Goal: Information Seeking & Learning: Understand process/instructions

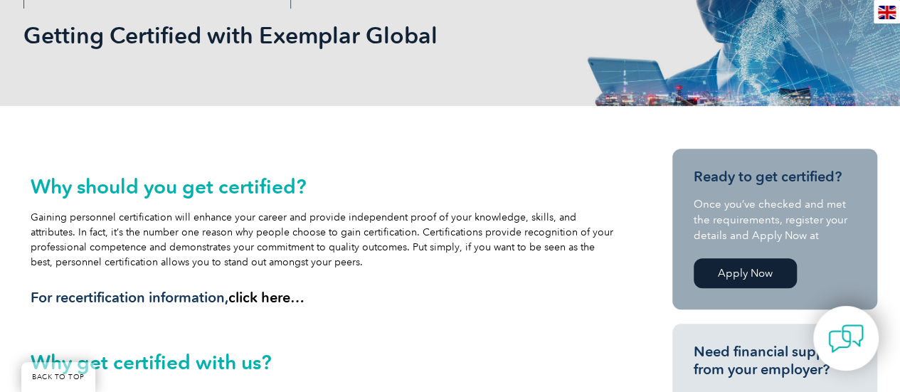
scroll to position [356, 0]
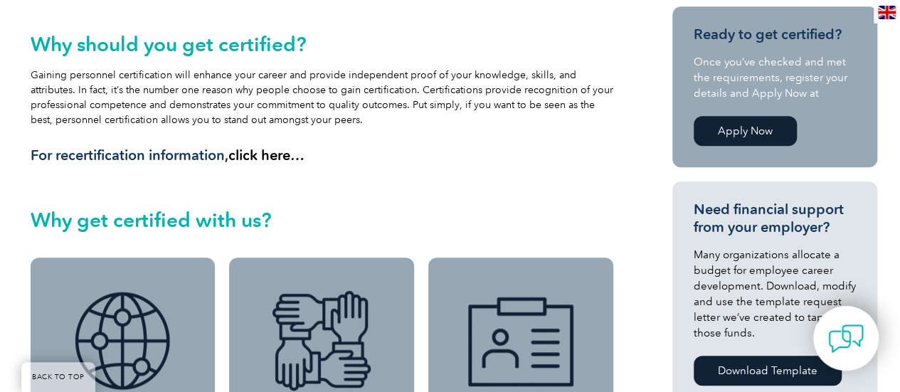
drag, startPoint x: 208, startPoint y: 73, endPoint x: 378, endPoint y: 117, distance: 175.6
click at [378, 117] on div "Why should you get certified? Gaining personnel certification will enhance your…" at bounding box center [322, 99] width 583 height 132
click at [359, 140] on div "Why should you get certified? Gaining personnel certification will enhance your…" at bounding box center [322, 99] width 583 height 132
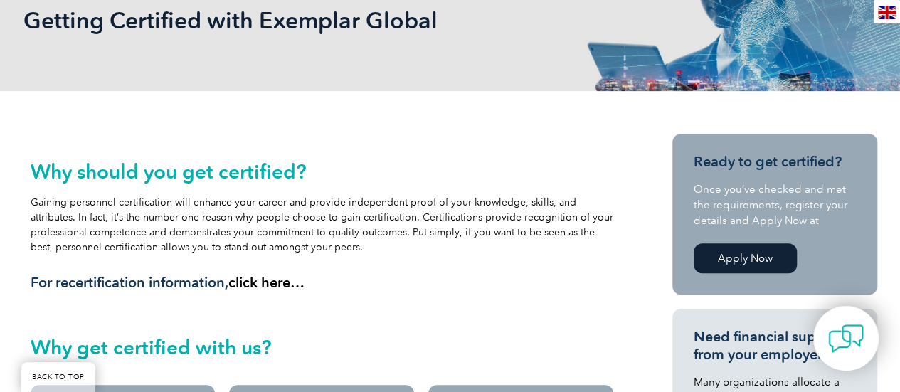
scroll to position [213, 0]
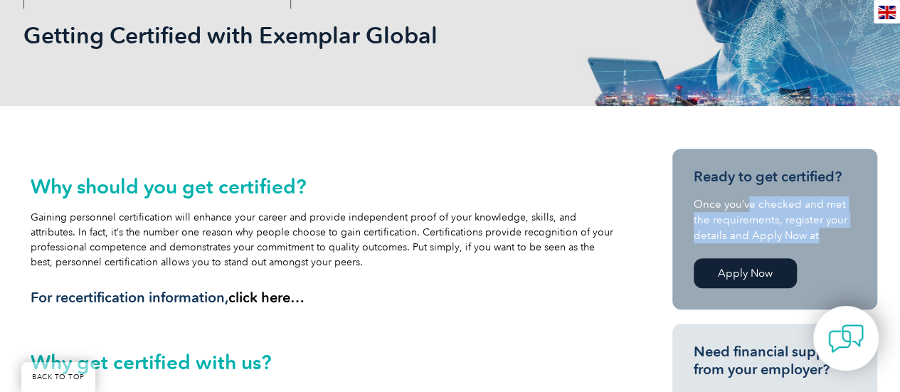
drag, startPoint x: 747, startPoint y: 203, endPoint x: 842, endPoint y: 234, distance: 100.3
click at [842, 234] on p "Once you’ve checked and met the requirements, register your details and Apply N…" at bounding box center [774, 219] width 162 height 47
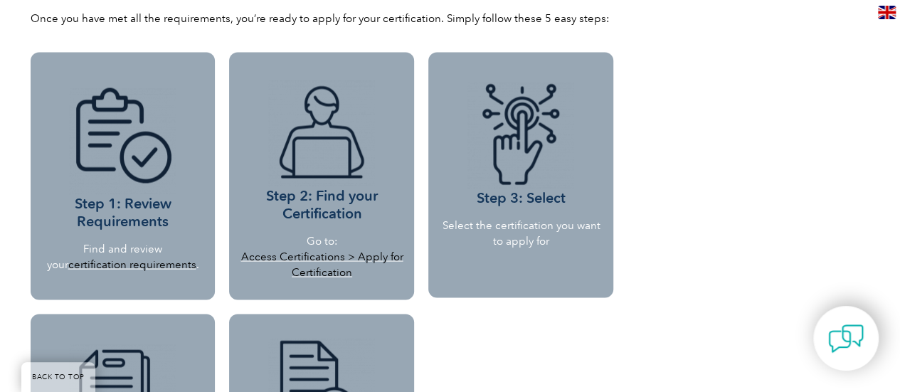
scroll to position [1280, 0]
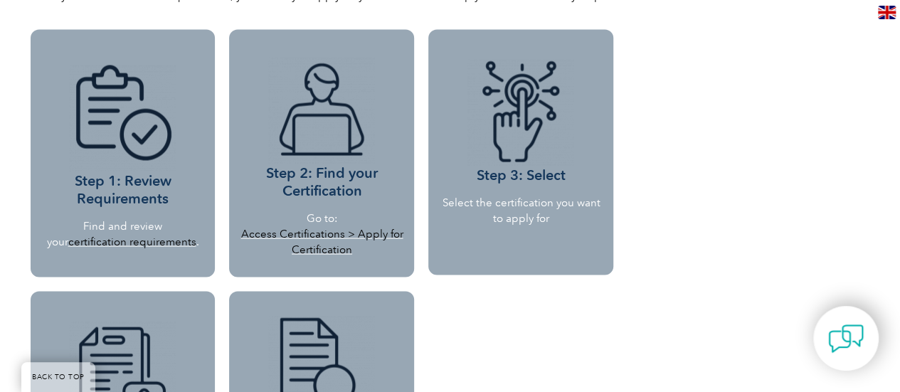
click at [128, 238] on link "certification requirements" at bounding box center [132, 241] width 128 height 13
click at [416, 147] on div "Step 2: Find your Certification Go to: Access Certifications > Apply for Certif…" at bounding box center [321, 277] width 199 height 510
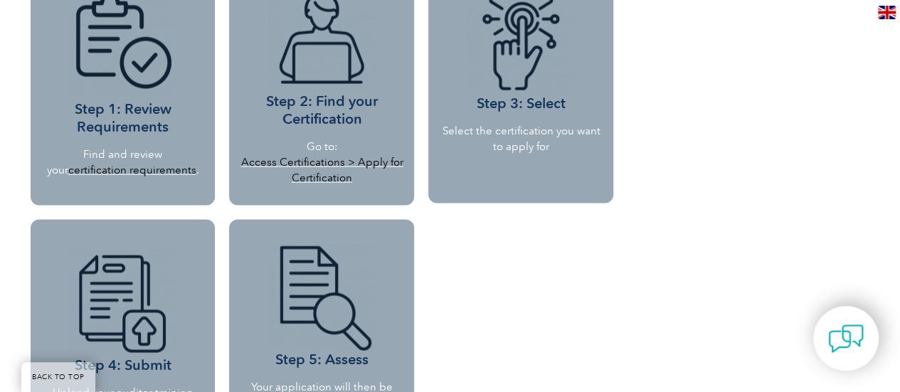
scroll to position [1422, 0]
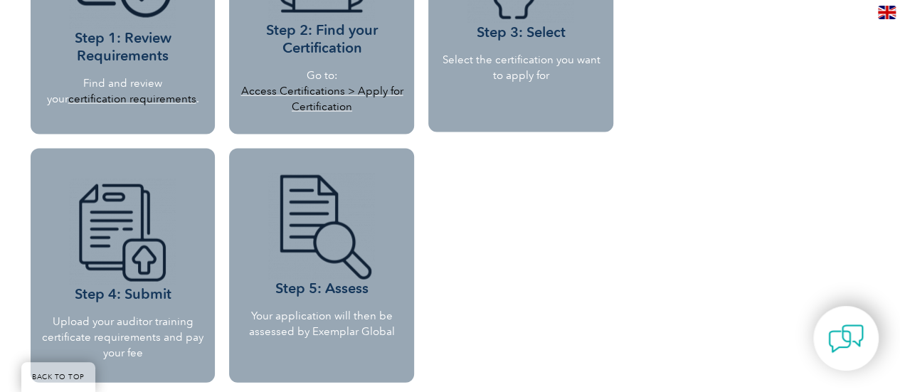
click at [346, 92] on link "Access Certifications > Apply for Certification" at bounding box center [321, 99] width 162 height 28
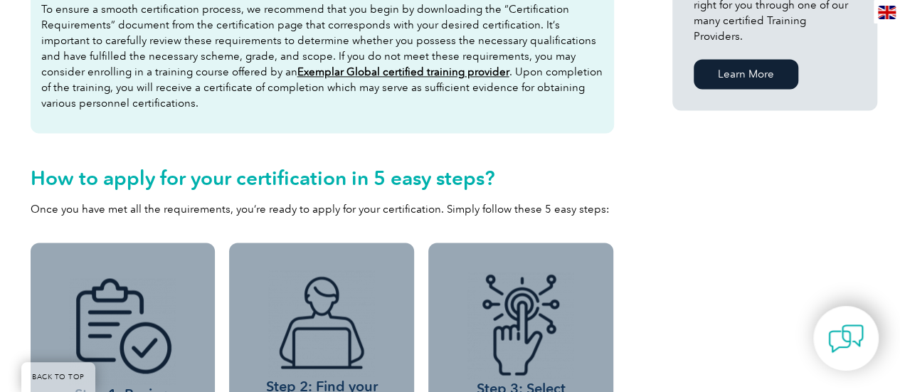
scroll to position [640, 0]
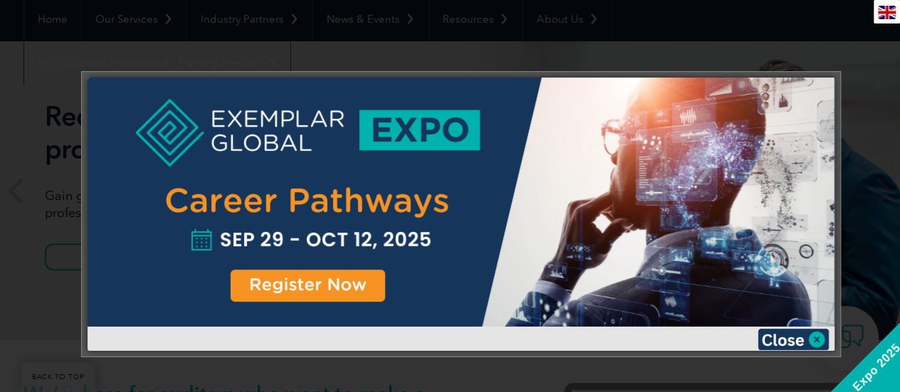
scroll to position [142, 0]
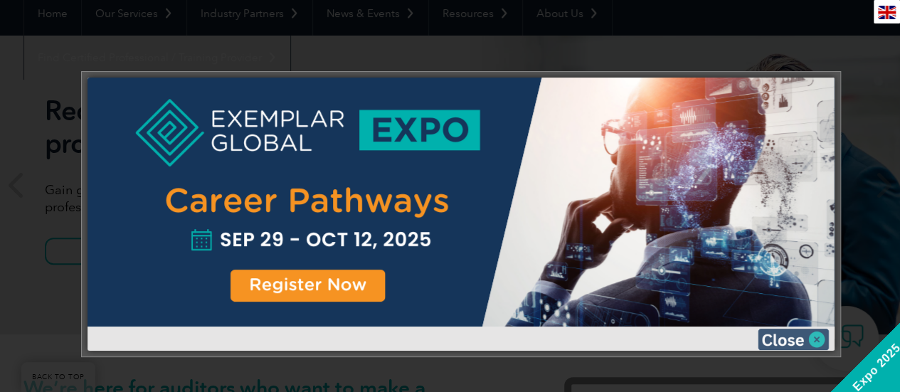
click at [809, 339] on img at bounding box center [792, 339] width 71 height 21
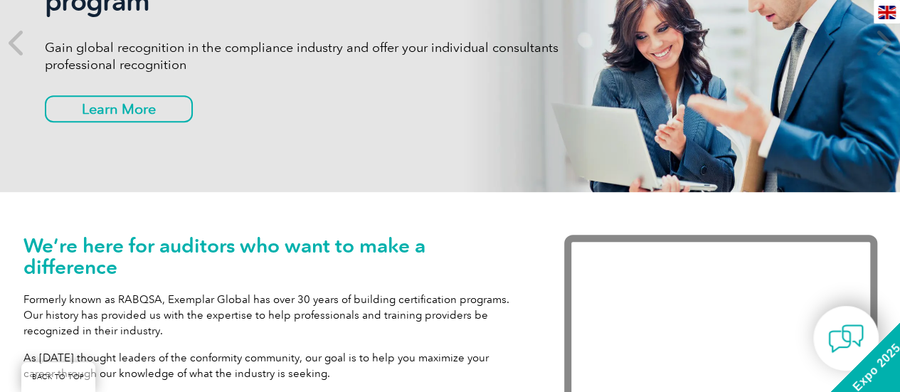
scroll to position [71, 0]
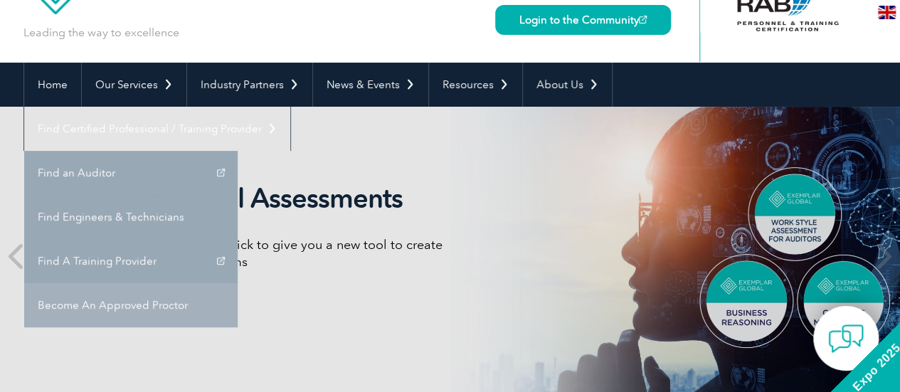
click at [238, 283] on link "Become An Approved Proctor" at bounding box center [130, 305] width 213 height 44
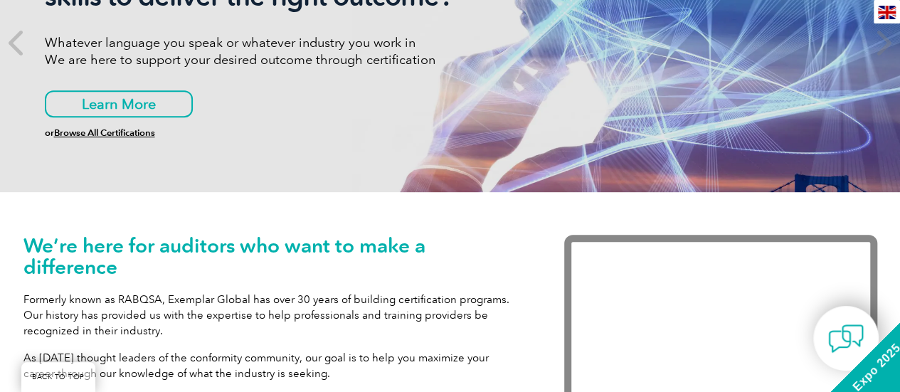
scroll to position [427, 0]
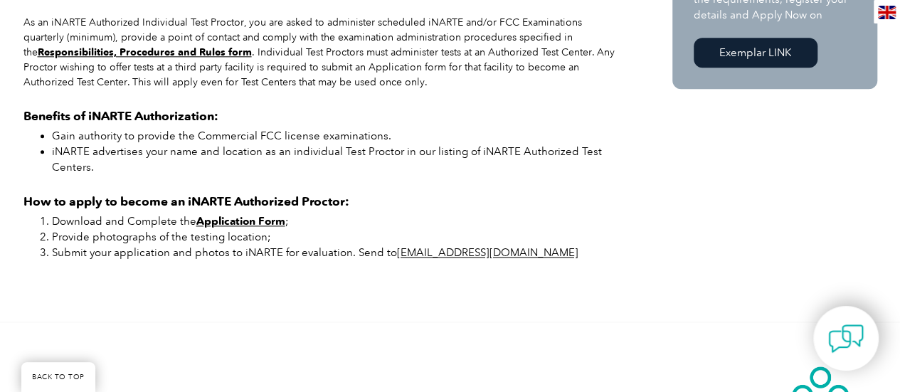
scroll to position [853, 0]
